Goal: Task Accomplishment & Management: Use online tool/utility

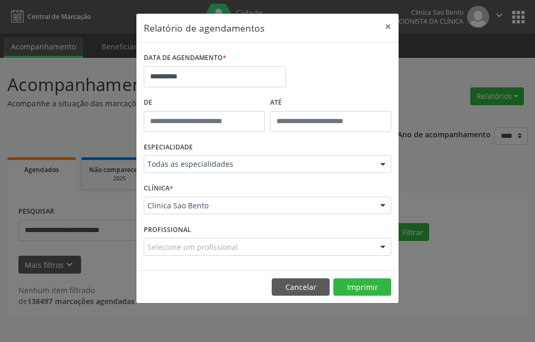
select select "*"
click at [185, 75] on input "**********" at bounding box center [215, 76] width 142 height 21
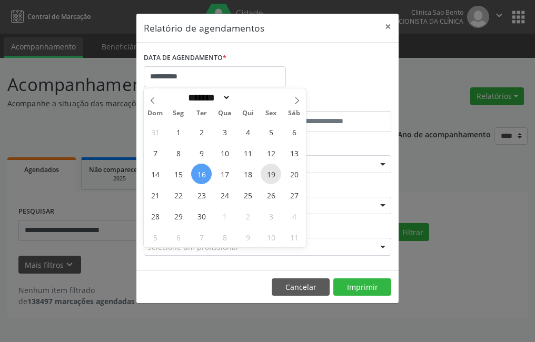
click at [273, 175] on span "19" at bounding box center [270, 174] width 21 height 21
type input "**********"
click at [273, 175] on span "19" at bounding box center [270, 174] width 21 height 21
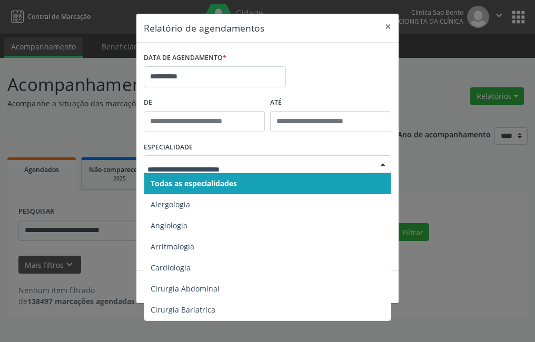
click at [224, 159] on input "text" at bounding box center [258, 169] width 222 height 21
click at [212, 183] on span "Todas as especialidades" at bounding box center [194, 183] width 86 height 10
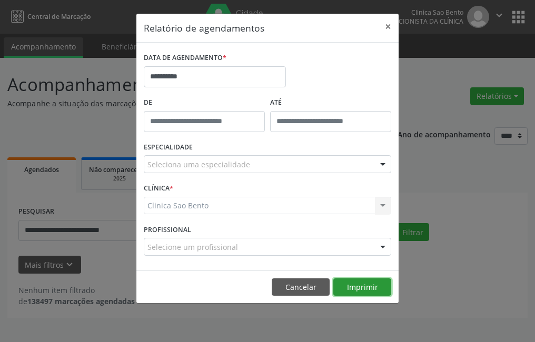
click at [366, 287] on button "Imprimir" at bounding box center [362, 287] width 58 height 18
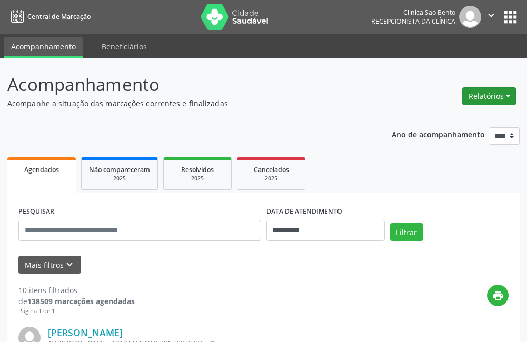
click at [484, 95] on button "Relatórios" at bounding box center [489, 96] width 54 height 18
click at [455, 115] on link "Agendamentos" at bounding box center [459, 119] width 113 height 15
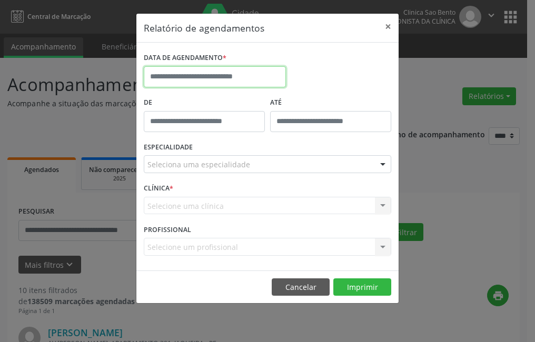
click at [224, 73] on input "text" at bounding box center [215, 76] width 142 height 21
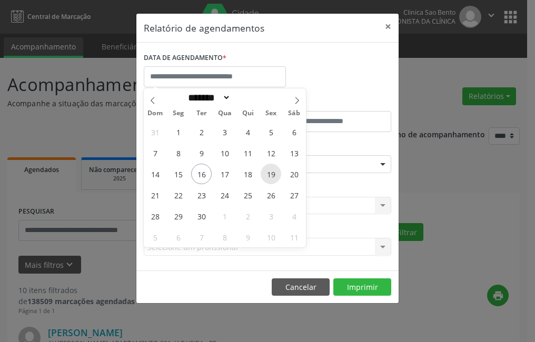
click at [272, 173] on span "19" at bounding box center [270, 174] width 21 height 21
type input "**********"
click at [272, 173] on span "19" at bounding box center [270, 174] width 21 height 21
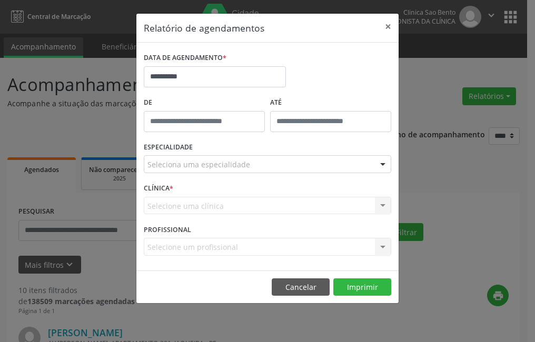
click at [270, 165] on div "Seleciona uma especialidade" at bounding box center [267, 164] width 247 height 18
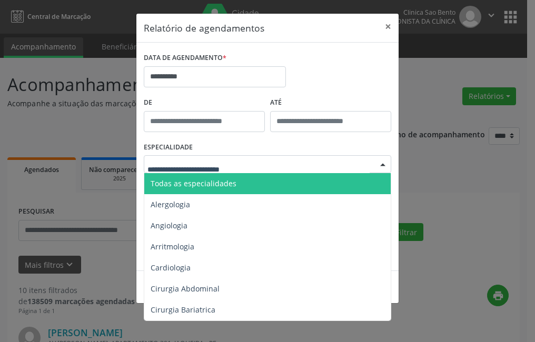
click at [224, 183] on span "Todas as especialidades" at bounding box center [194, 183] width 86 height 10
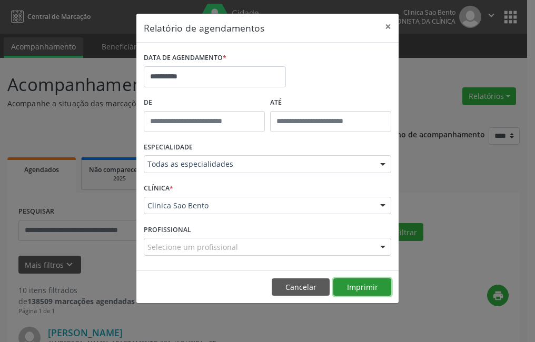
click at [372, 284] on button "Imprimir" at bounding box center [362, 287] width 58 height 18
